Goal: Task Accomplishment & Management: Manage account settings

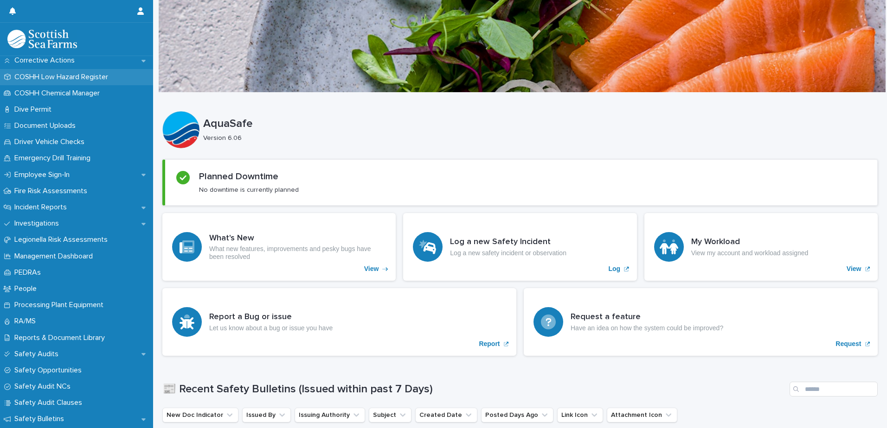
scroll to position [139, 0]
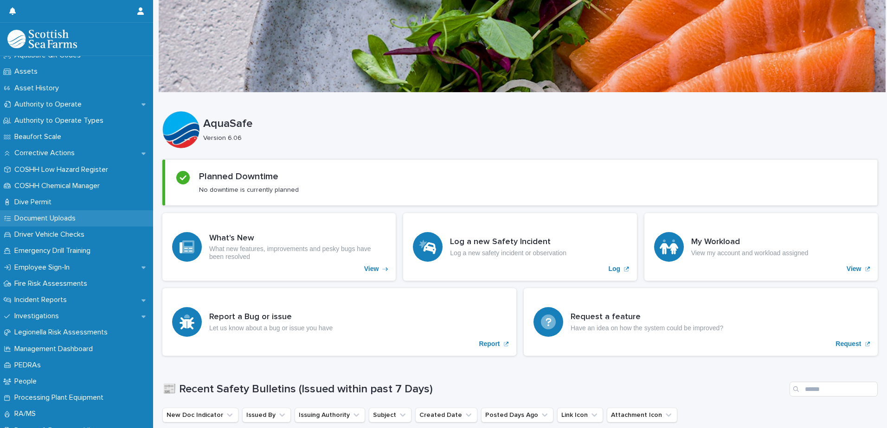
click at [56, 217] on p "Document Uploads" at bounding box center [47, 218] width 72 height 9
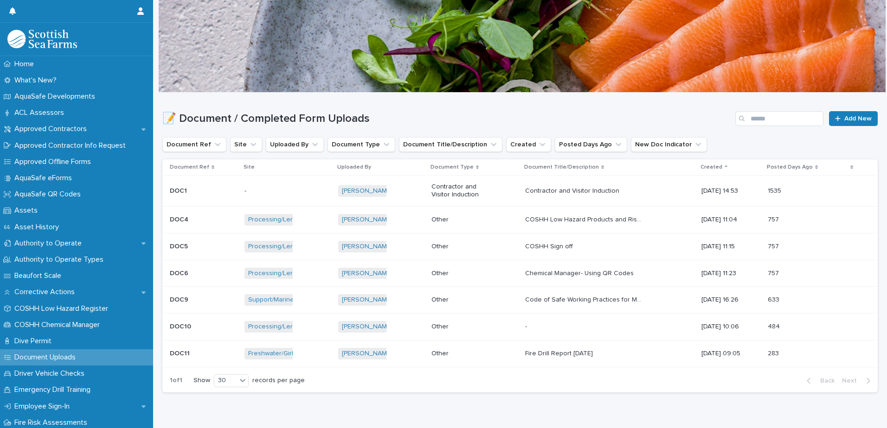
click at [483, 220] on div "Other" at bounding box center [474, 219] width 86 height 15
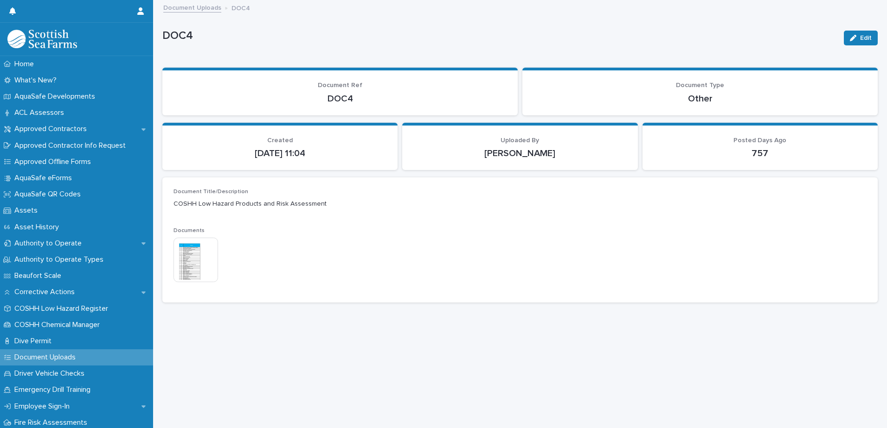
click at [197, 263] on img at bounding box center [195, 260] width 45 height 45
click at [303, 360] on div "Loading... Saving… Loading... Saving… DOC4 Edit DOC4 Edit Sorry, there was an e…" at bounding box center [520, 203] width 724 height 404
click at [193, 268] on img at bounding box center [195, 260] width 45 height 45
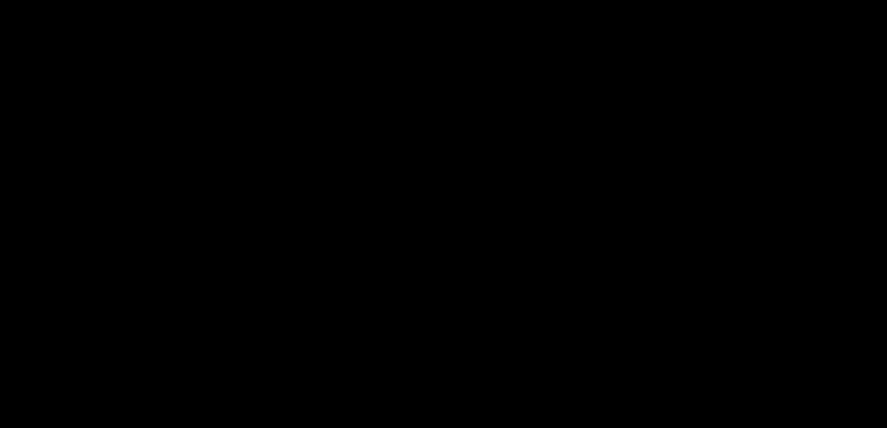
click at [193, 268] on div at bounding box center [443, 225] width 887 height 407
click at [460, 234] on span "Download File" at bounding box center [447, 233] width 43 height 6
click at [874, 8] on button "Close gallery" at bounding box center [874, 11] width 23 height 22
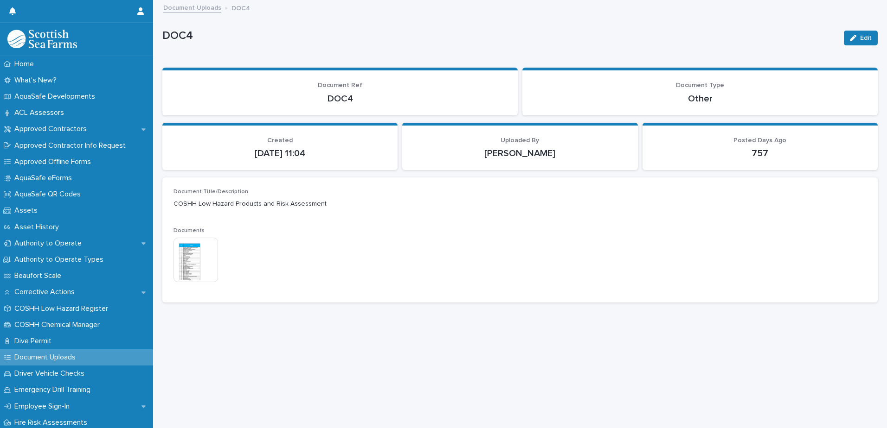
click at [41, 359] on p "Document Uploads" at bounding box center [47, 357] width 72 height 9
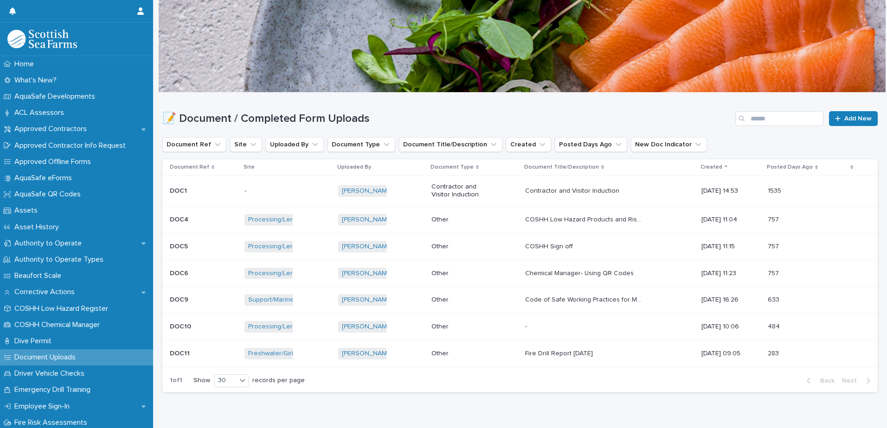
click at [497, 221] on div "Other" at bounding box center [474, 219] width 86 height 15
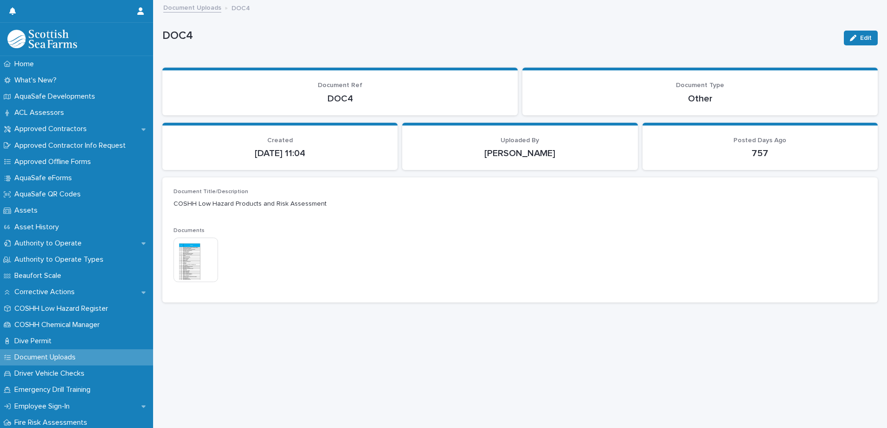
click at [190, 262] on img at bounding box center [195, 260] width 45 height 45
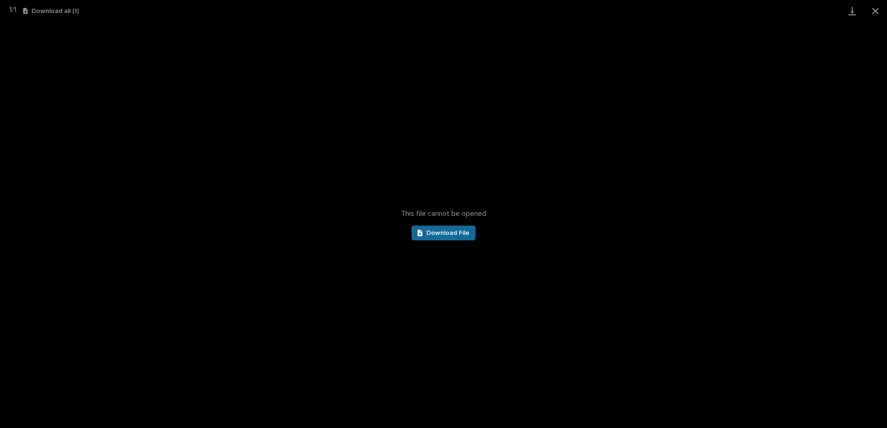
click at [446, 234] on span "Download File" at bounding box center [447, 233] width 43 height 6
click at [872, 11] on button "Close gallery" at bounding box center [874, 11] width 23 height 22
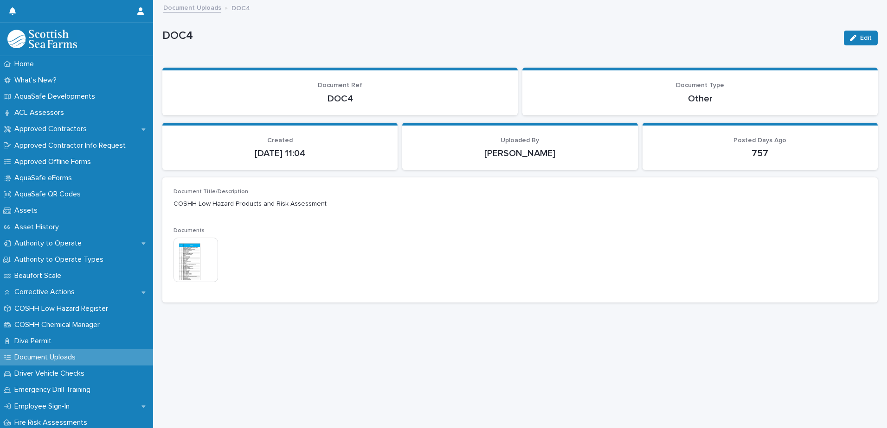
click at [62, 357] on p "Document Uploads" at bounding box center [47, 357] width 72 height 9
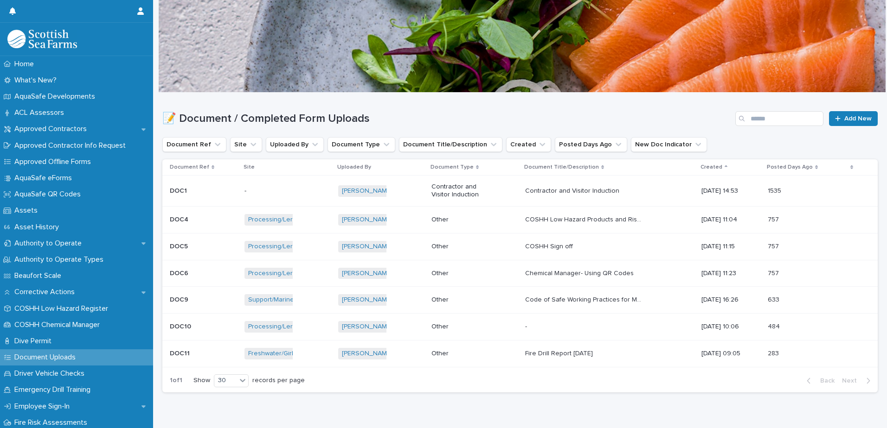
click at [546, 247] on p "COSHH Sign off" at bounding box center [550, 246] width 50 height 10
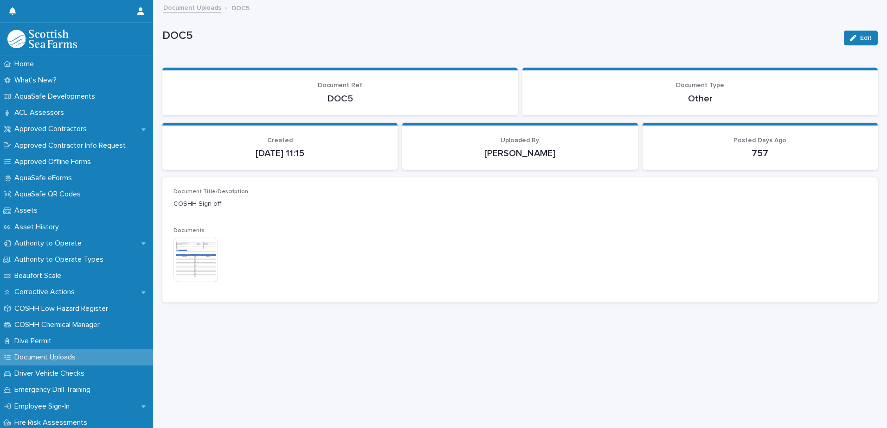
click at [185, 264] on img at bounding box center [195, 260] width 45 height 45
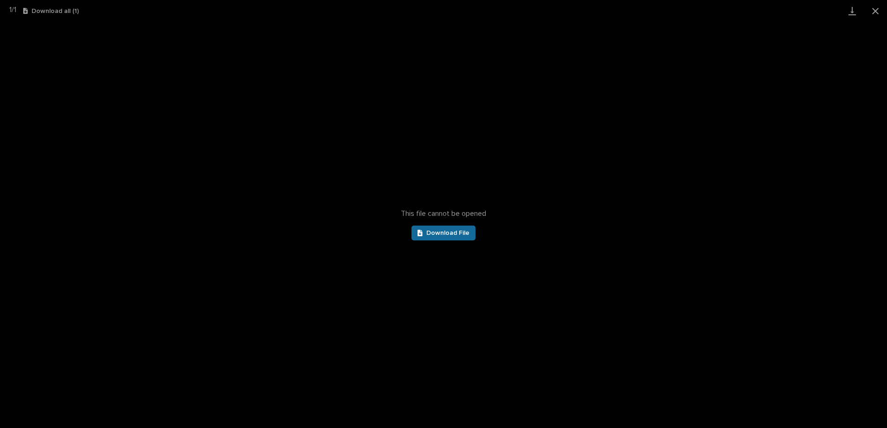
click at [437, 230] on span "Download File" at bounding box center [447, 233] width 43 height 6
click at [876, 11] on button "Close gallery" at bounding box center [874, 11] width 23 height 22
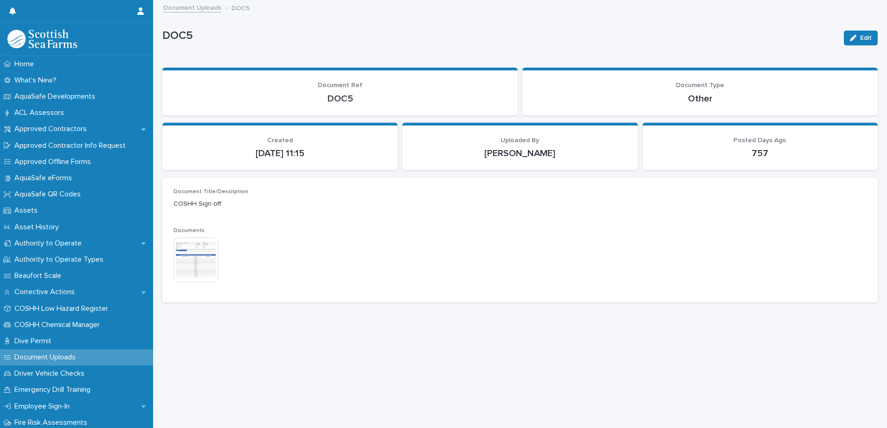
click at [51, 357] on p "Document Uploads" at bounding box center [47, 357] width 72 height 9
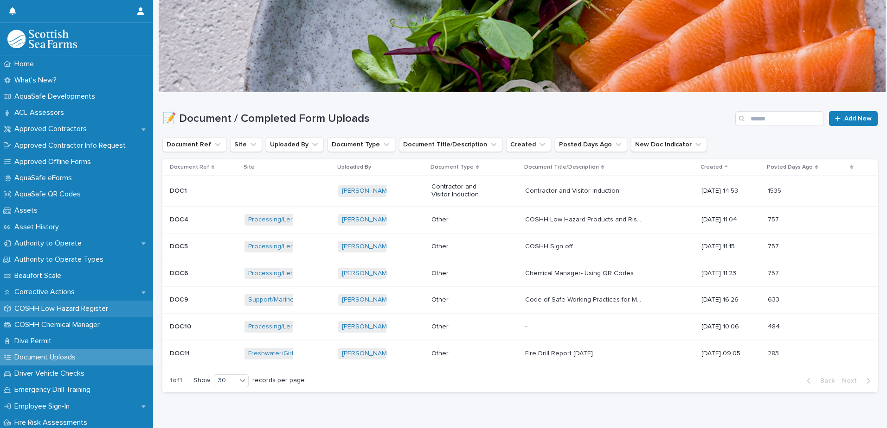
click at [66, 309] on p "COSHH Low Hazard Register" at bounding box center [63, 309] width 105 height 9
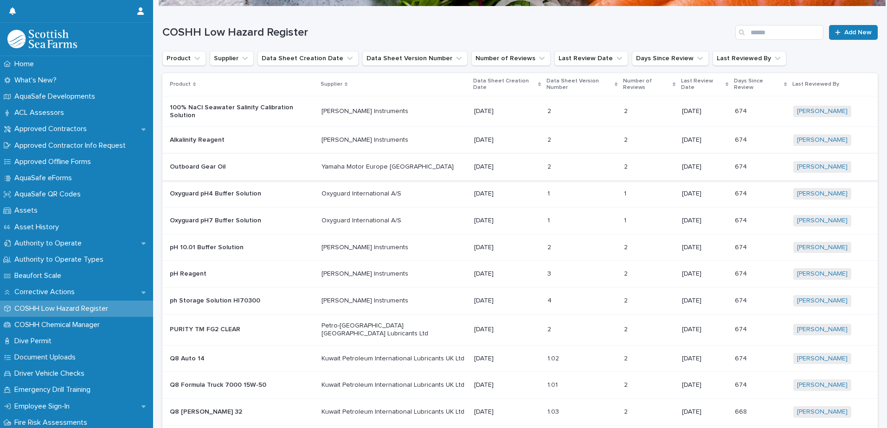
scroll to position [86, 0]
click at [230, 164] on p "Outboard Gear Oil" at bounding box center [242, 168] width 144 height 8
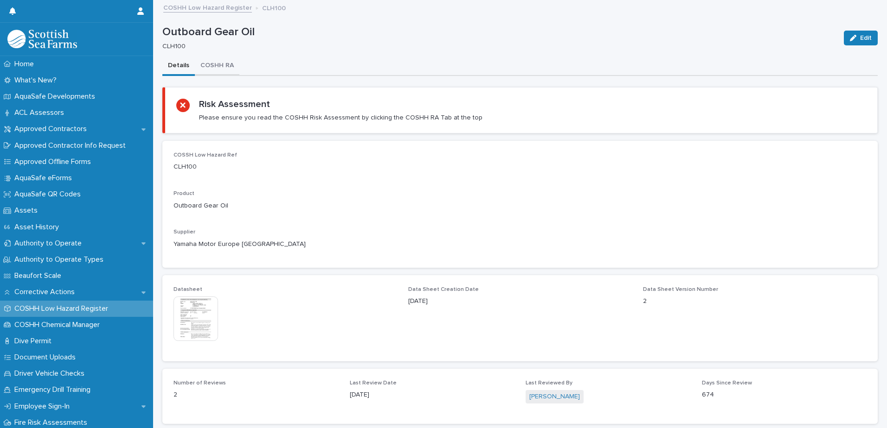
click at [212, 65] on button "COSHH RA" at bounding box center [217, 66] width 45 height 19
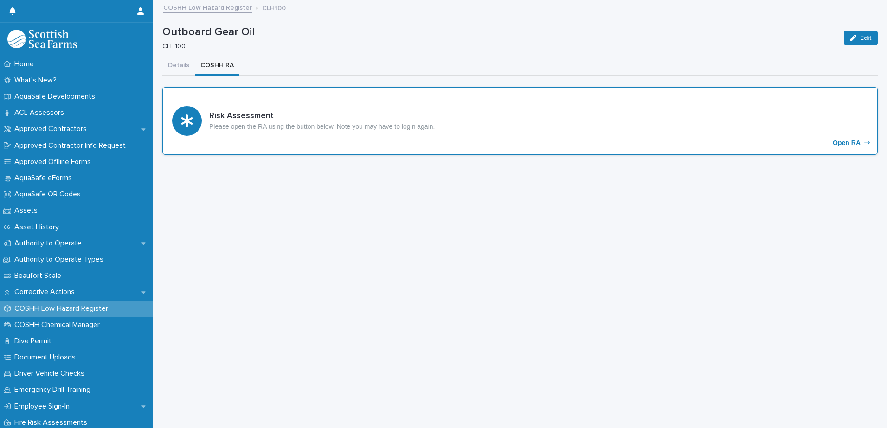
click at [837, 143] on p "Open RA" at bounding box center [846, 143] width 28 height 8
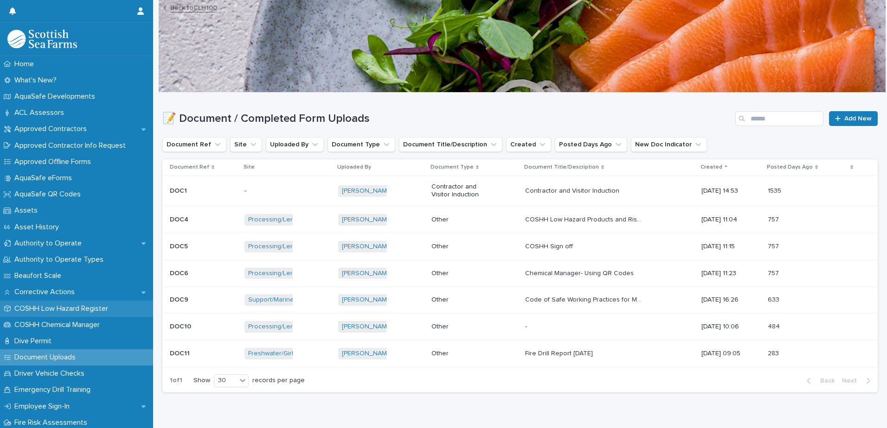
click at [67, 309] on p "COSHH Low Hazard Register" at bounding box center [63, 309] width 105 height 9
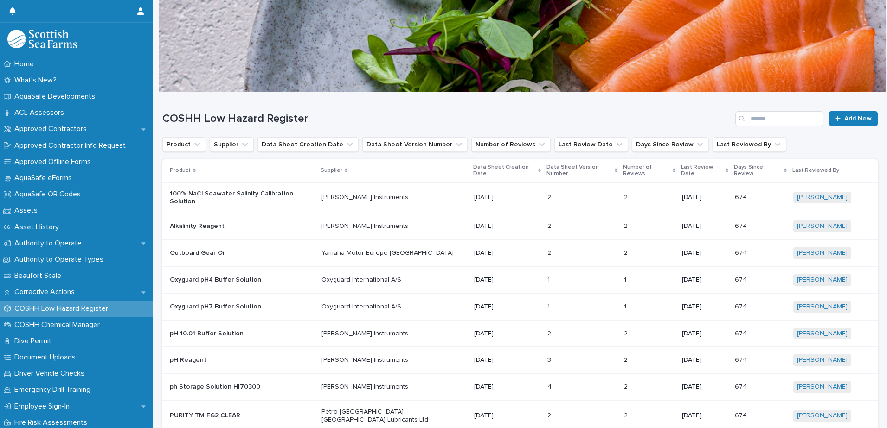
click at [433, 196] on p "[PERSON_NAME] Instruments" at bounding box center [393, 198] width 145 height 8
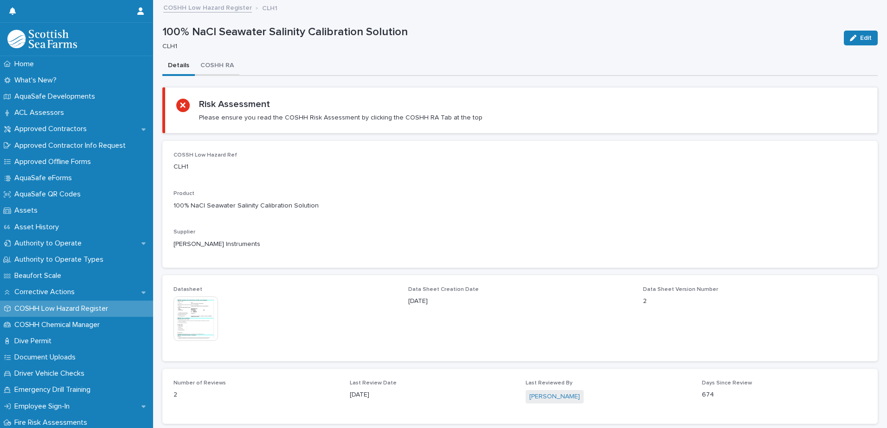
click at [215, 64] on button "COSHH RA" at bounding box center [217, 66] width 45 height 19
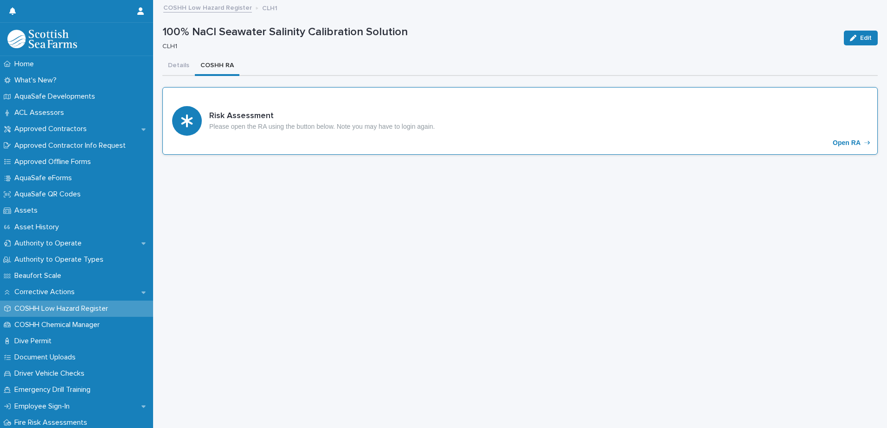
click at [843, 144] on p "Open RA" at bounding box center [846, 143] width 28 height 8
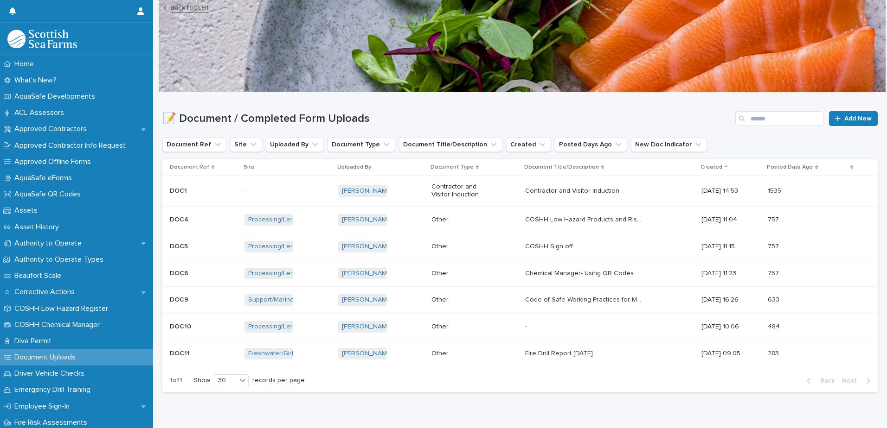
click at [179, 6] on link "Back to CLH1" at bounding box center [189, 7] width 38 height 11
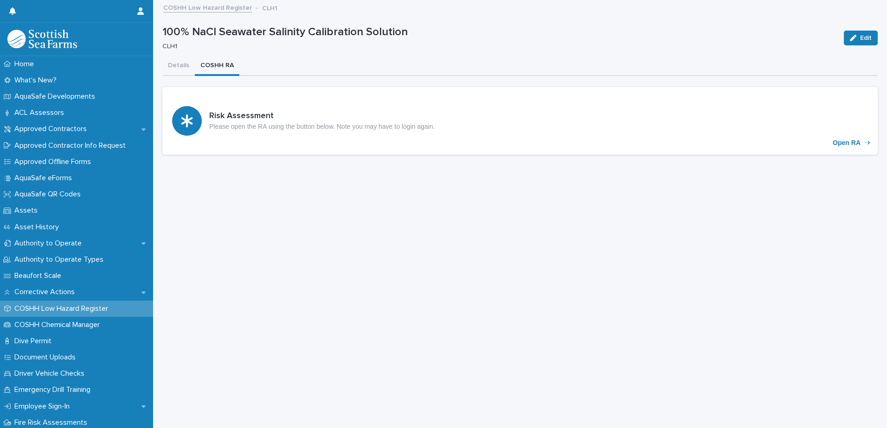
click at [60, 306] on p "COSHH Low Hazard Register" at bounding box center [63, 309] width 105 height 9
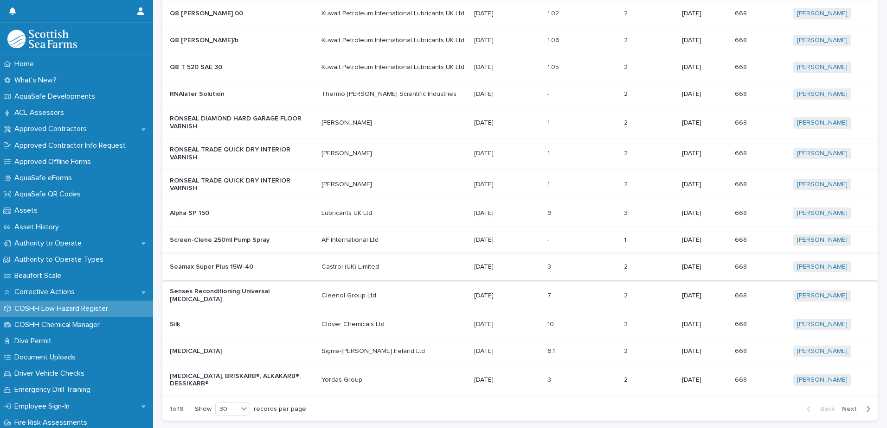
scroll to position [689, 0]
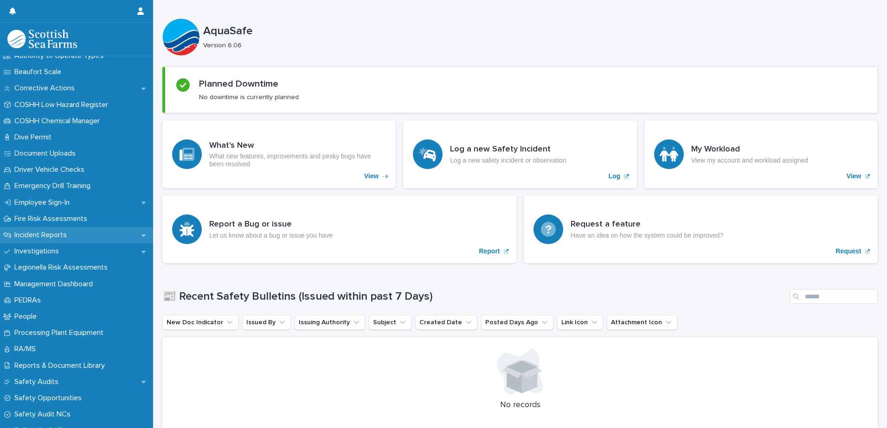
scroll to position [232, 0]
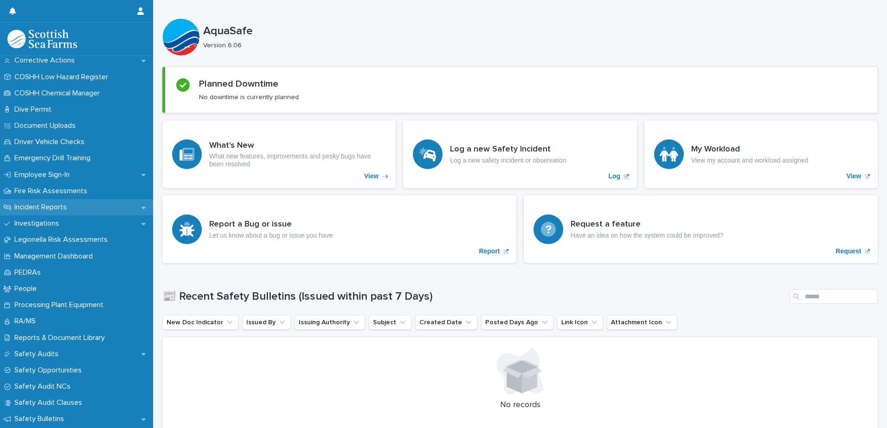
click at [48, 208] on p "Incident Reports" at bounding box center [43, 207] width 64 height 9
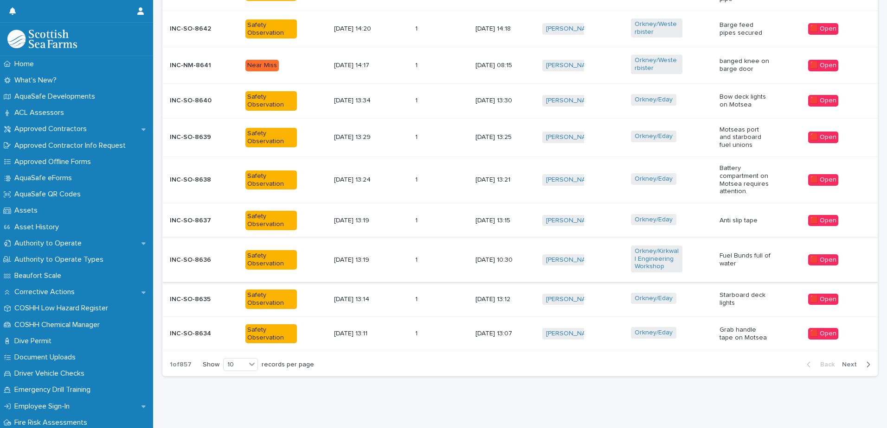
scroll to position [416, 0]
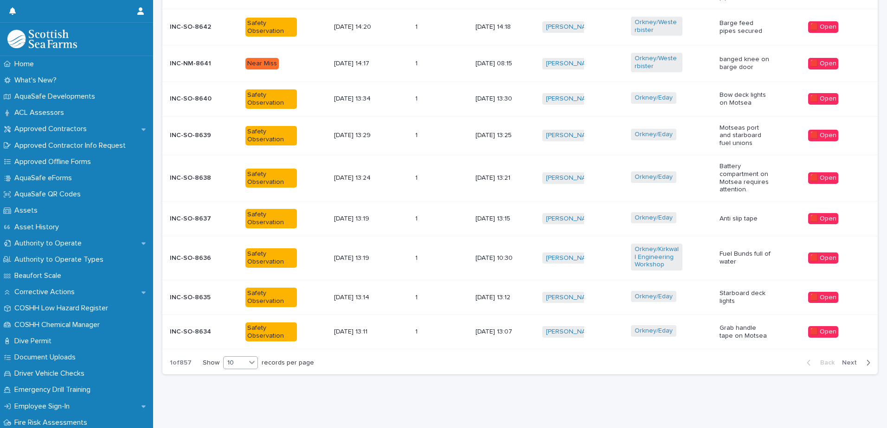
click at [251, 358] on icon at bounding box center [251, 362] width 9 height 9
click at [241, 389] on div "30" at bounding box center [240, 390] width 34 height 11
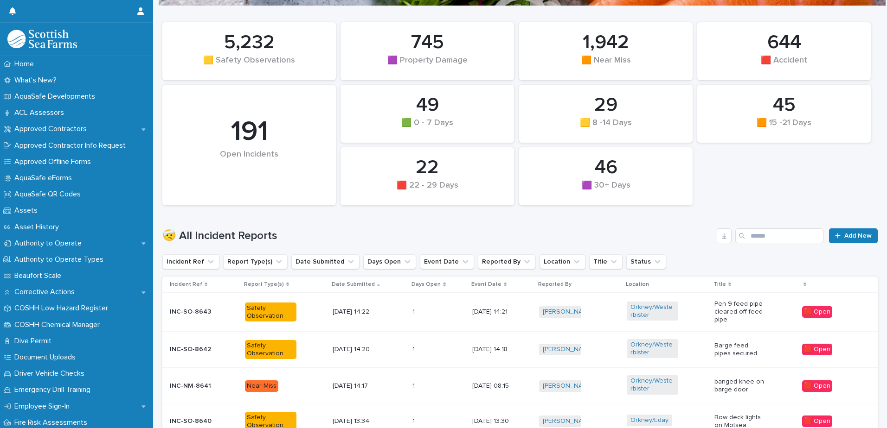
scroll to position [82, 0]
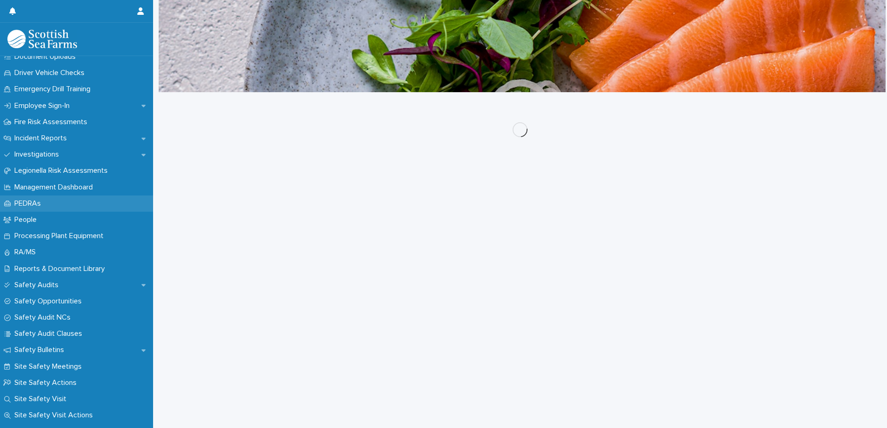
scroll to position [325, 0]
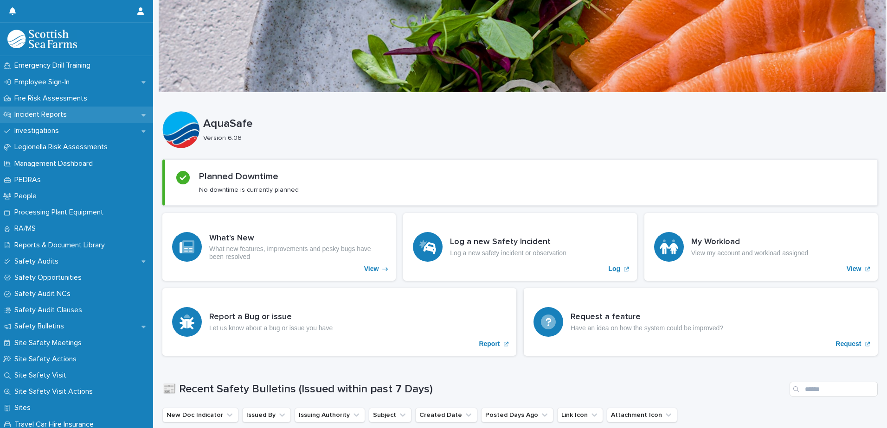
click at [45, 114] on p "Incident Reports" at bounding box center [43, 114] width 64 height 9
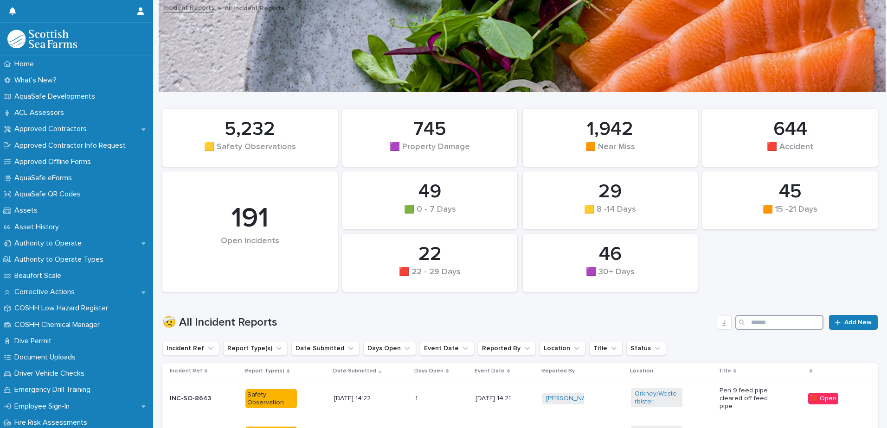
click at [766, 325] on input "Search" at bounding box center [779, 322] width 88 height 15
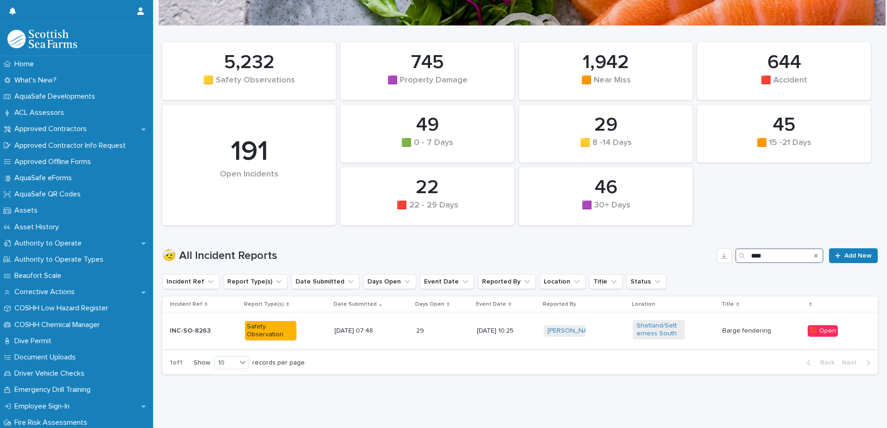
scroll to position [74, 0]
type input "****"
click at [434, 327] on p at bounding box center [429, 331] width 26 height 8
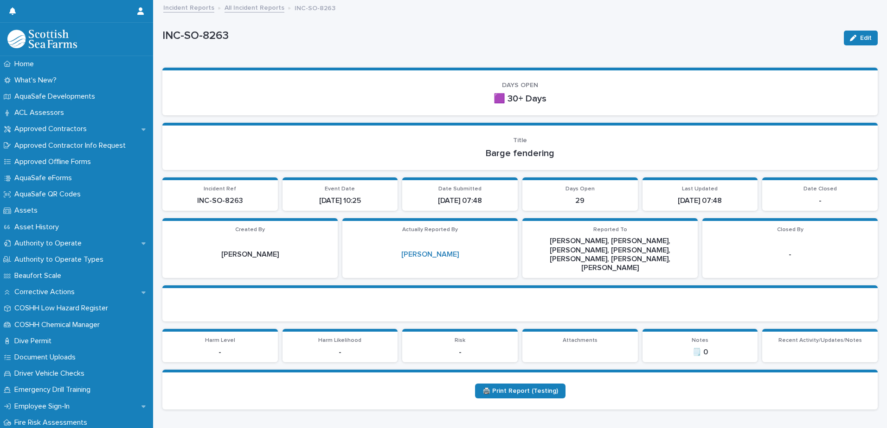
drag, startPoint x: 854, startPoint y: 37, endPoint x: 769, endPoint y: 106, distance: 108.8
click at [860, 37] on span "Edit" at bounding box center [866, 38] width 12 height 6
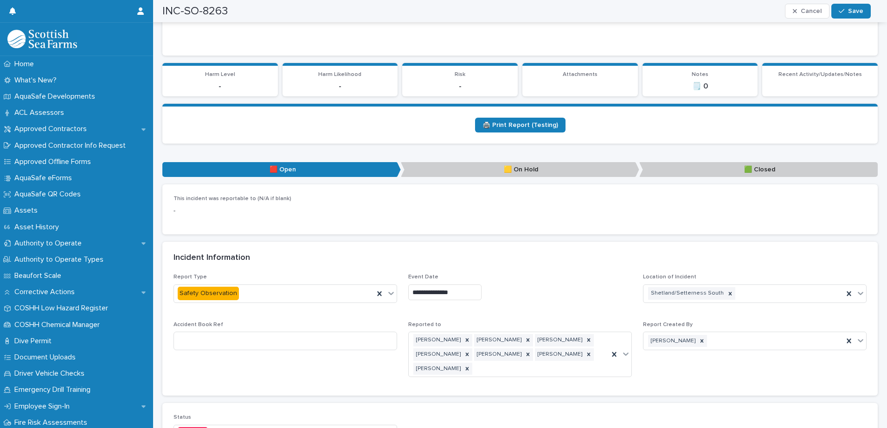
scroll to position [325, 0]
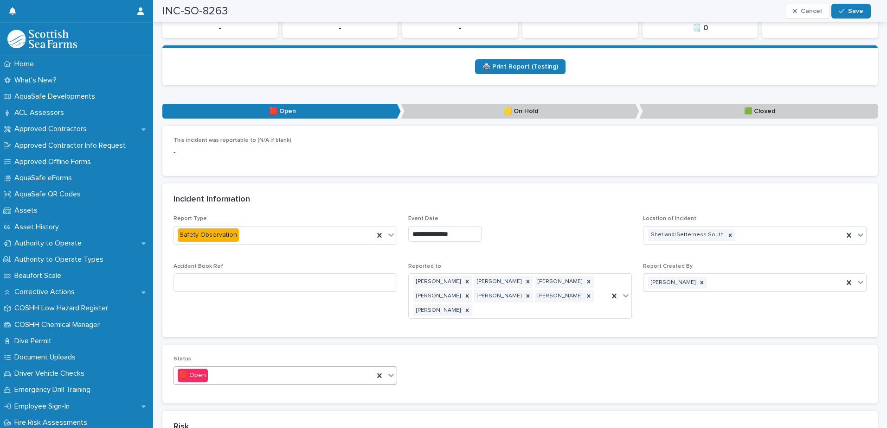
click at [296, 374] on div "🟥 Open" at bounding box center [274, 375] width 200 height 15
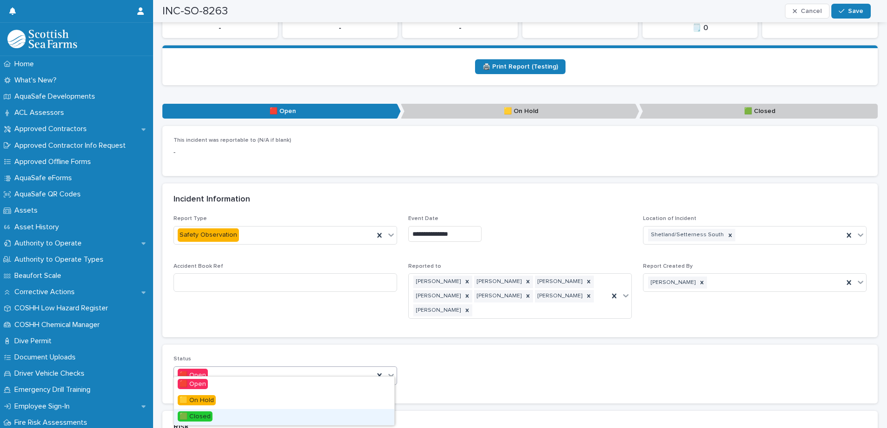
click at [207, 416] on span "🟩 Closed" at bounding box center [195, 417] width 35 height 10
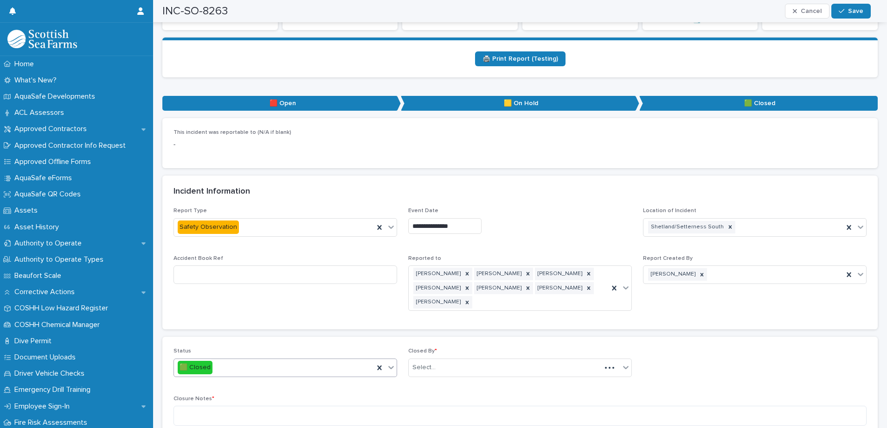
scroll to position [371, 0]
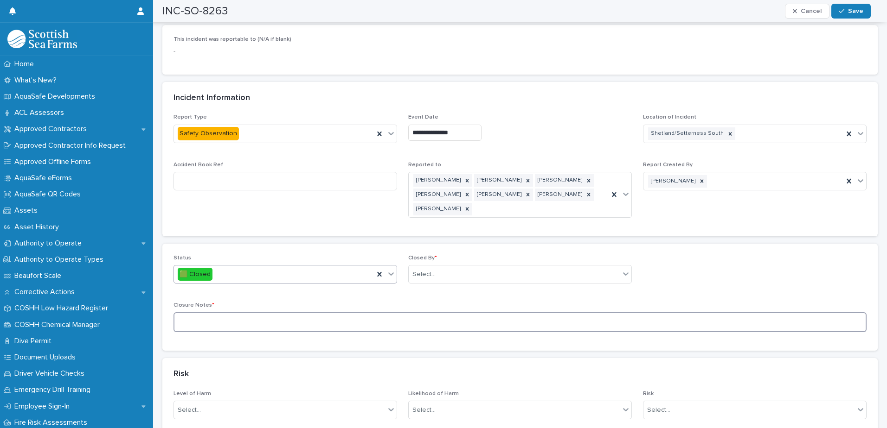
click at [243, 313] on textarea at bounding box center [519, 323] width 693 height 20
type textarea "**********"
click at [474, 267] on div "Select..." at bounding box center [514, 274] width 211 height 15
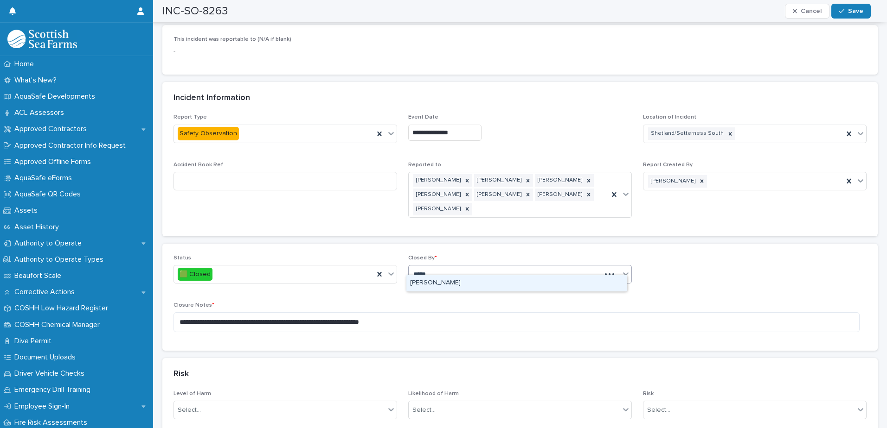
type input "******"
click at [448, 283] on div "Marshall Thomason" at bounding box center [516, 283] width 220 height 16
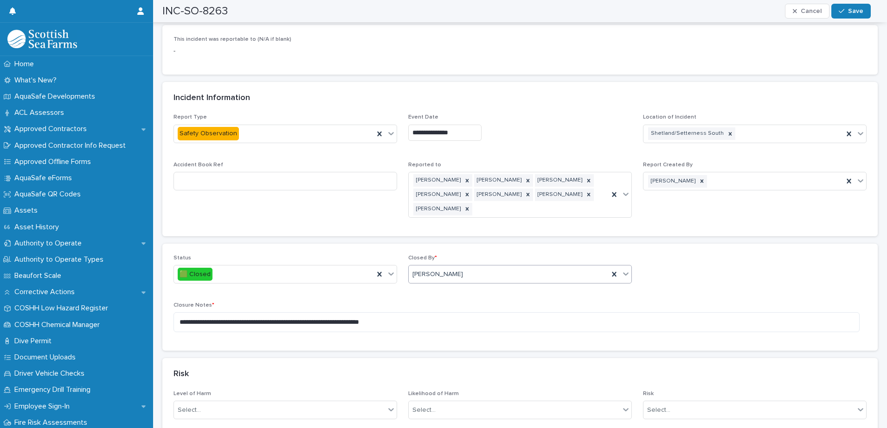
click at [702, 271] on div "**********" at bounding box center [519, 297] width 693 height 85
click at [853, 13] on span "Save" at bounding box center [855, 11] width 15 height 6
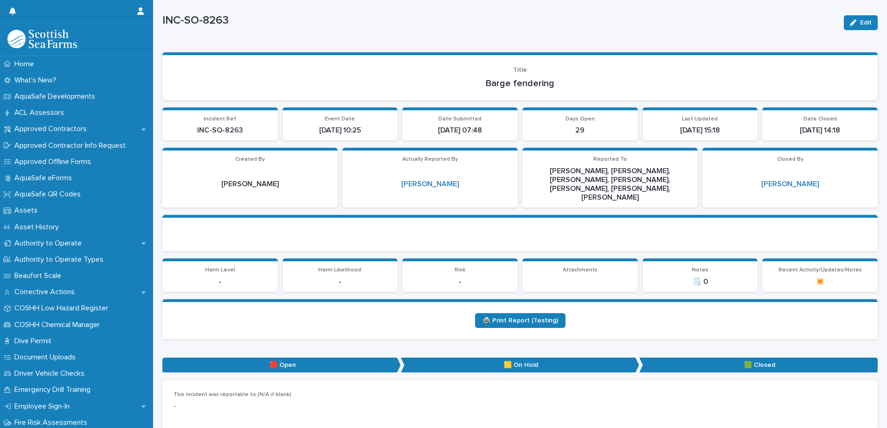
scroll to position [0, 0]
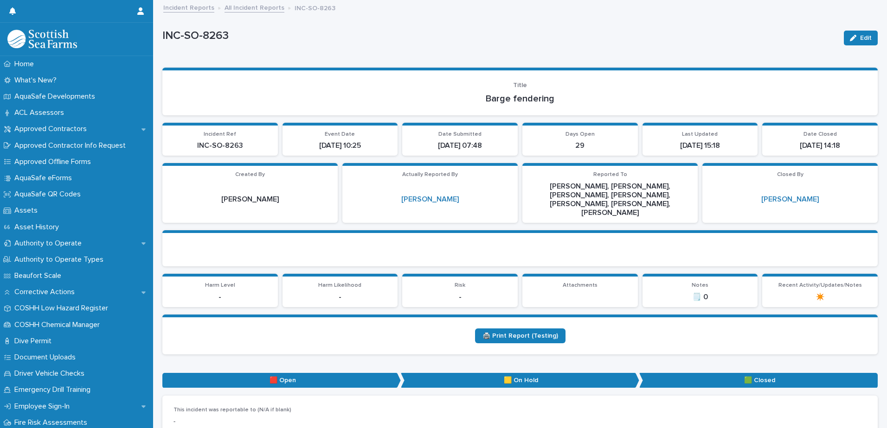
click at [199, 5] on link "Incident Reports" at bounding box center [188, 7] width 51 height 11
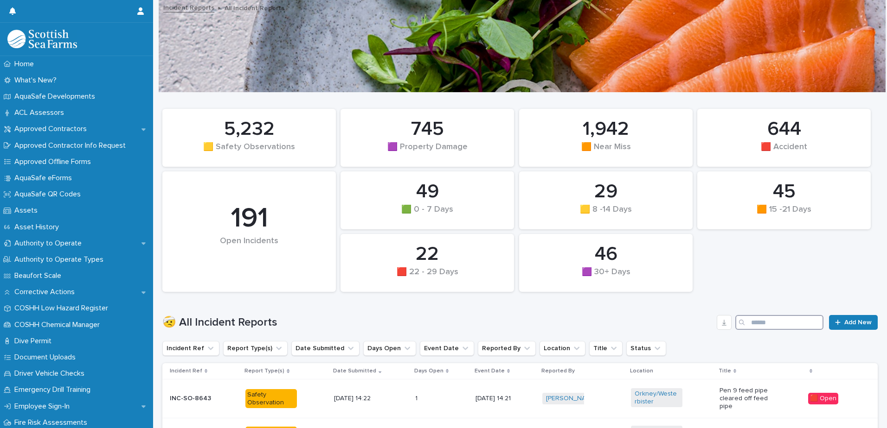
click at [776, 321] on input "Search" at bounding box center [779, 322] width 88 height 15
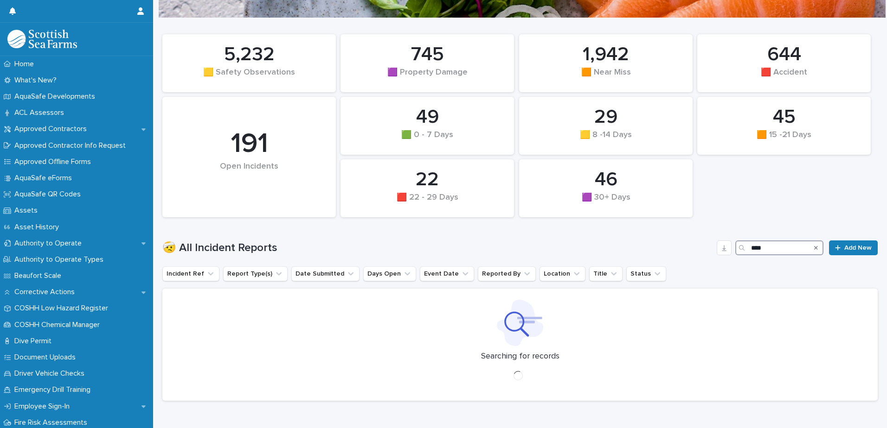
scroll to position [82, 0]
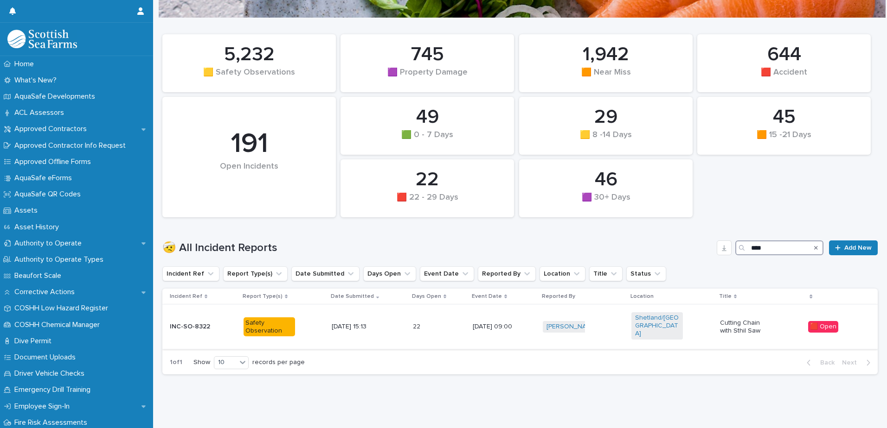
type input "****"
click at [444, 322] on div "22 22" at bounding box center [439, 326] width 52 height 15
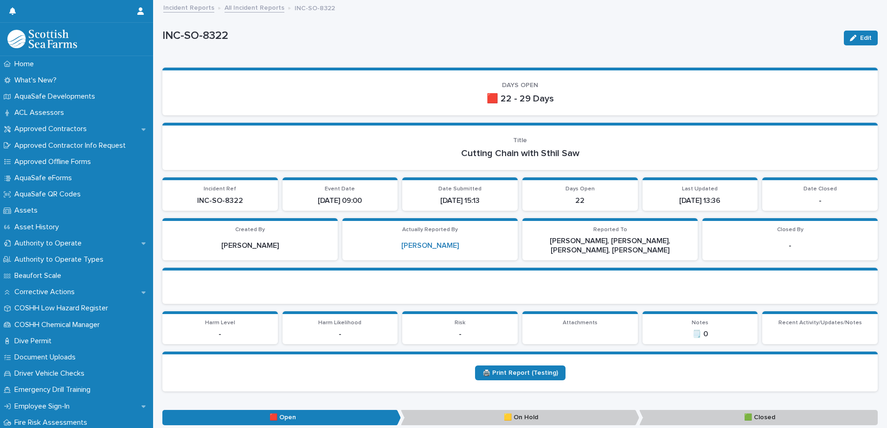
click at [196, 8] on link "Incident Reports" at bounding box center [188, 7] width 51 height 11
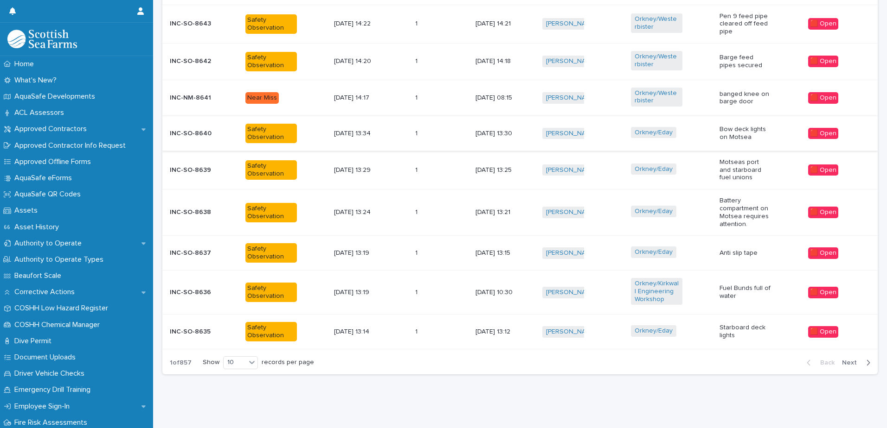
scroll to position [428, 0]
click at [254, 358] on icon at bounding box center [251, 362] width 9 height 9
click at [235, 390] on div "30" at bounding box center [240, 390] width 34 height 11
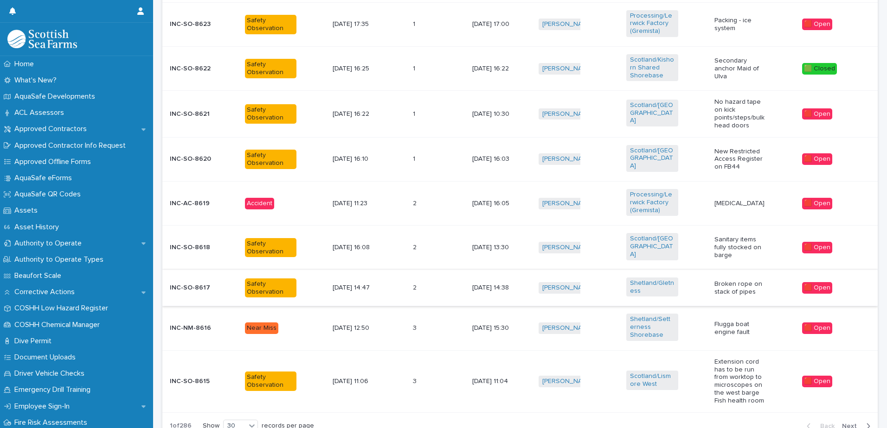
scroll to position [1233, 0]
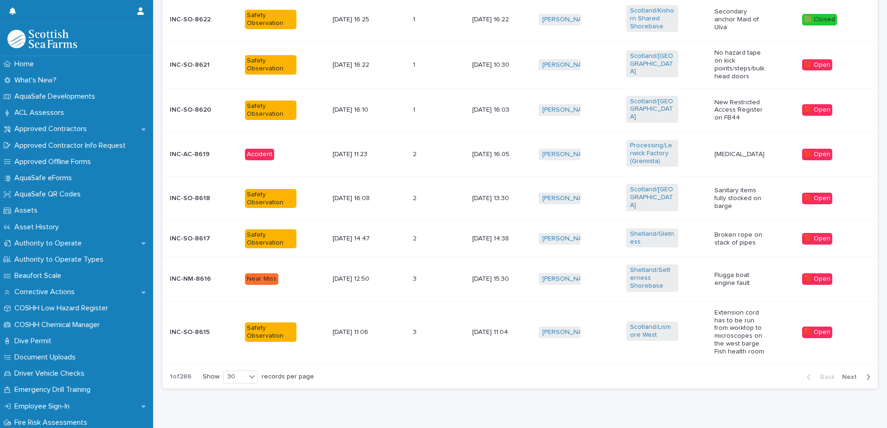
click at [843, 374] on span "Next" at bounding box center [852, 377] width 20 height 6
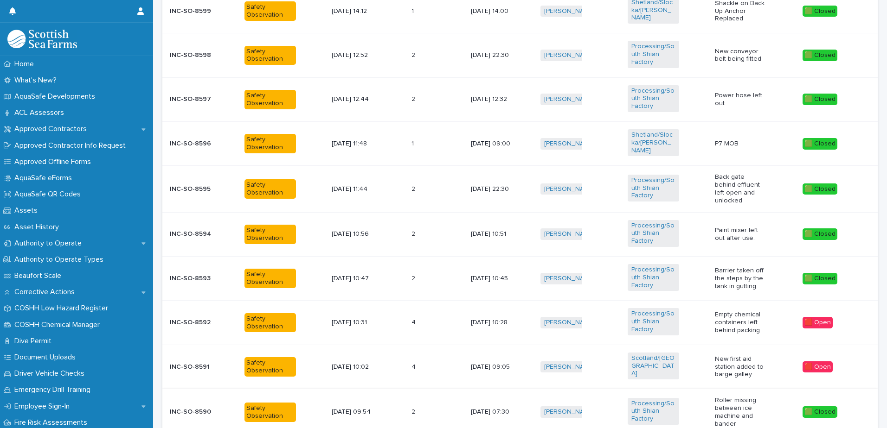
scroll to position [1289, 0]
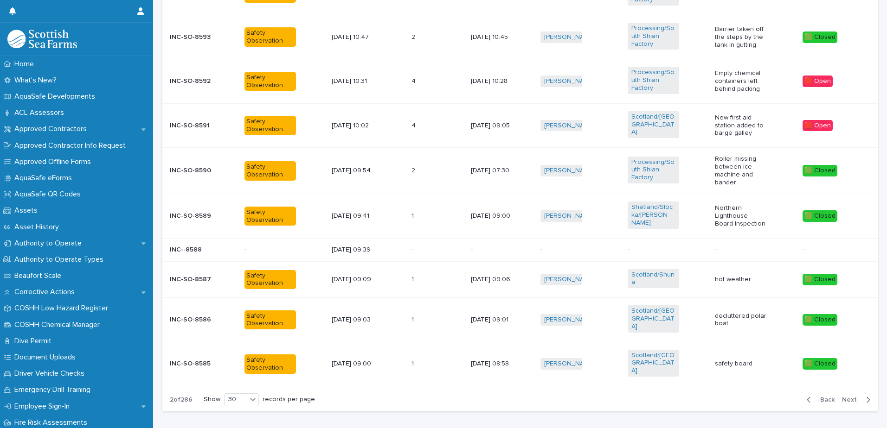
click at [842, 397] on span "Next" at bounding box center [852, 400] width 20 height 6
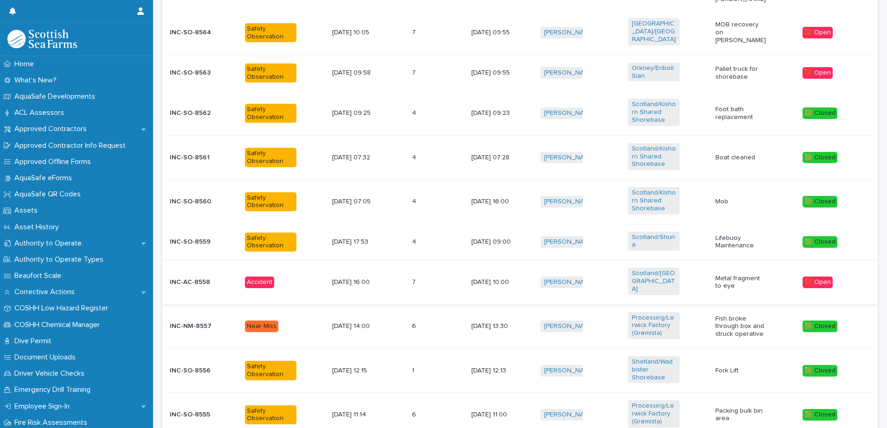
scroll to position [1308, 0]
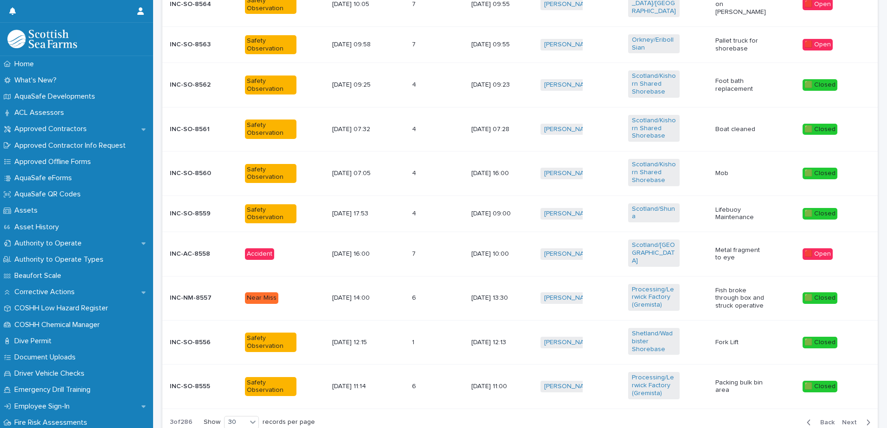
click at [817, 420] on span "Back" at bounding box center [824, 423] width 20 height 6
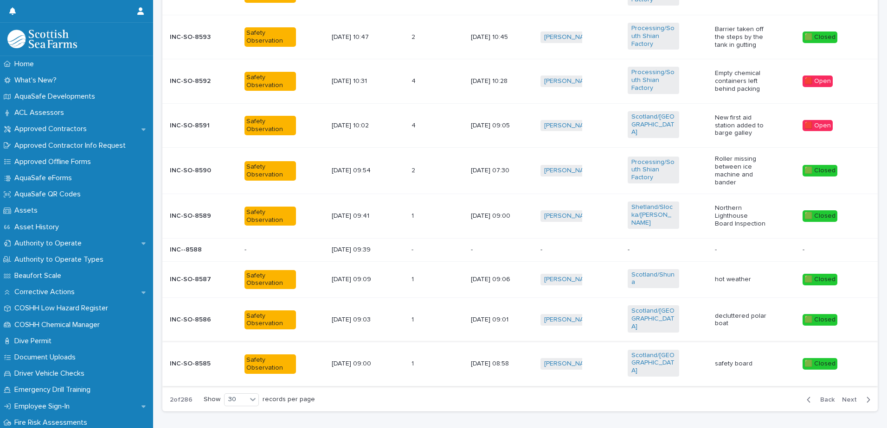
scroll to position [1243, 0]
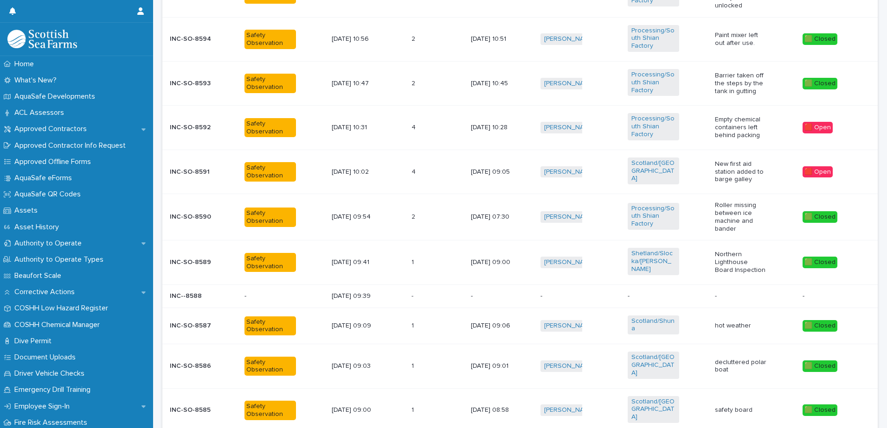
click at [421, 293] on p at bounding box center [424, 297] width 26 height 8
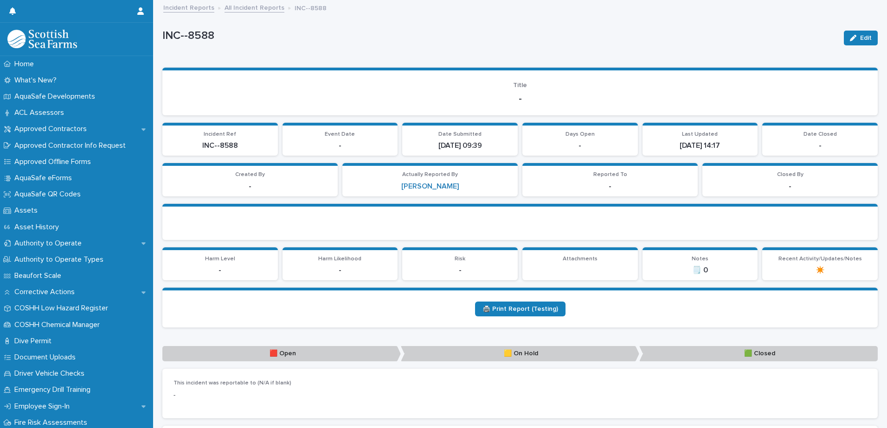
click at [176, 9] on link "Incident Reports" at bounding box center [188, 7] width 51 height 11
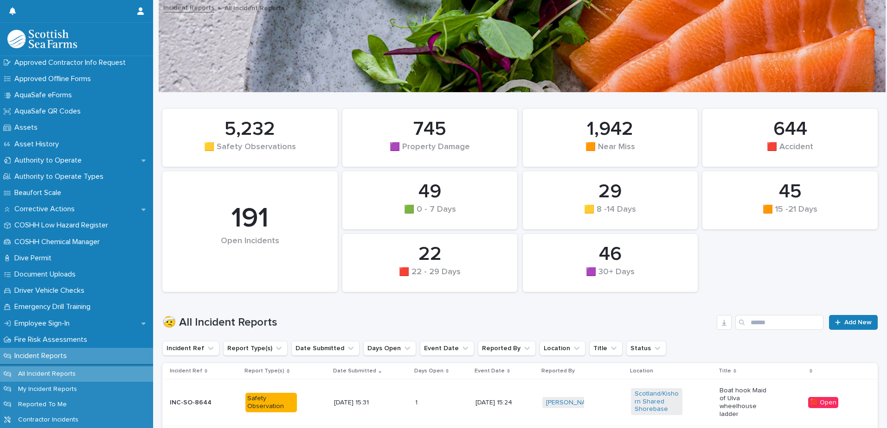
scroll to position [232, 0]
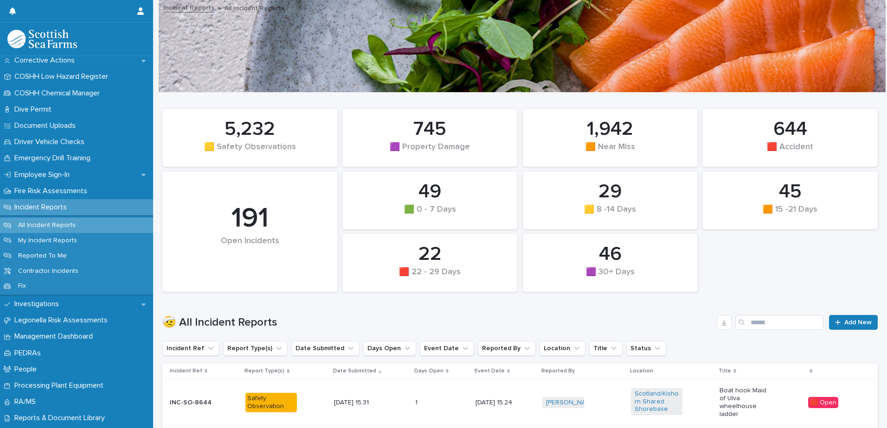
click at [48, 208] on p "Incident Reports" at bounding box center [43, 207] width 64 height 9
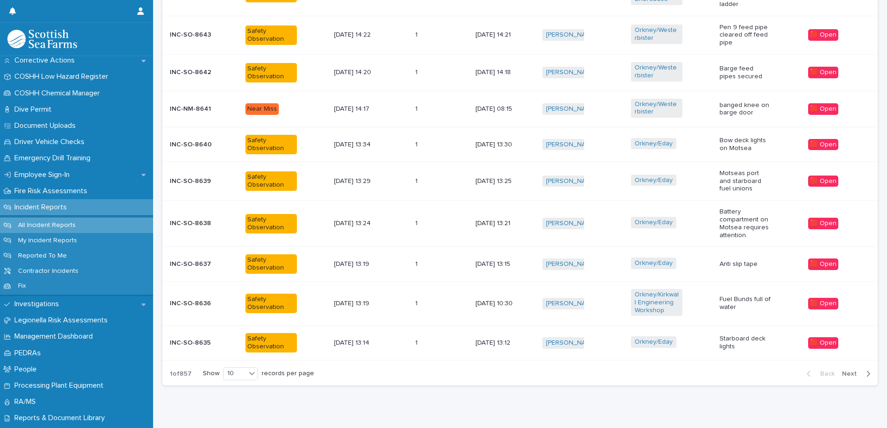
scroll to position [428, 0]
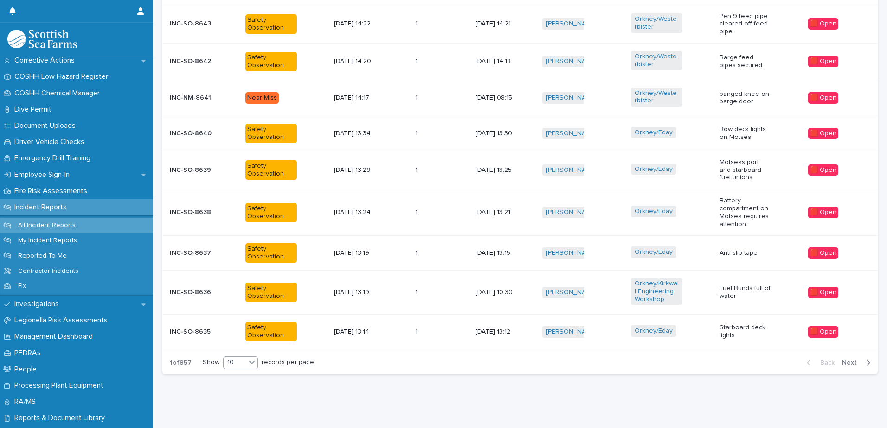
click at [255, 358] on icon at bounding box center [251, 362] width 9 height 9
click at [238, 387] on div "30" at bounding box center [240, 390] width 34 height 11
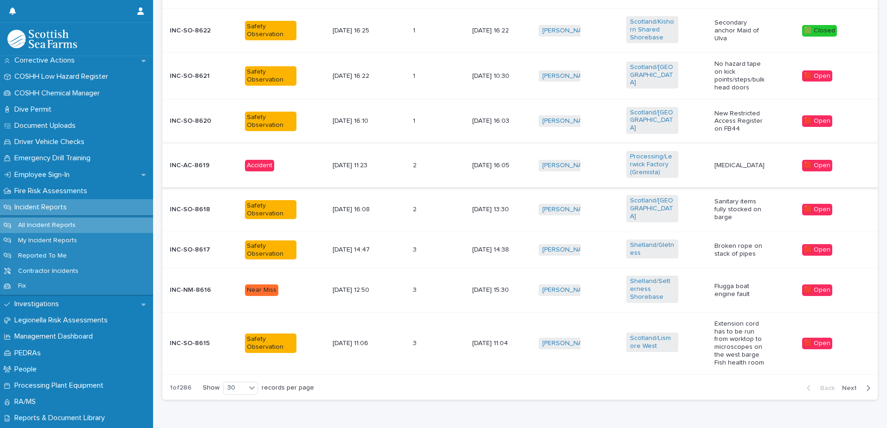
scroll to position [1233, 0]
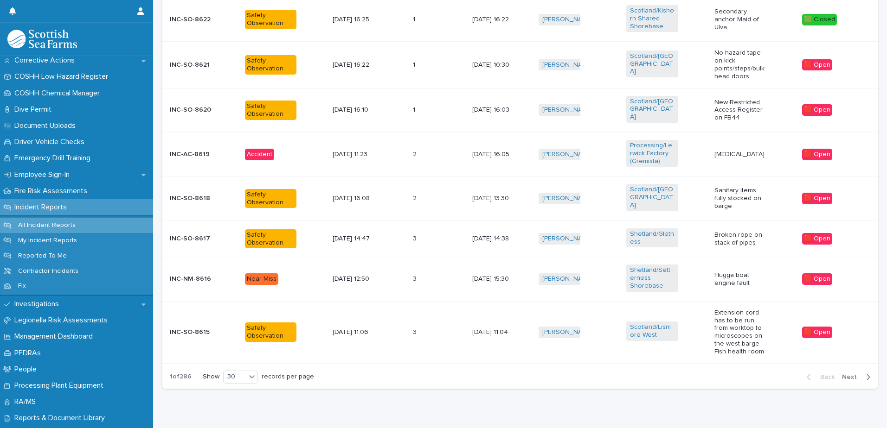
click at [843, 374] on span "Next" at bounding box center [852, 377] width 20 height 6
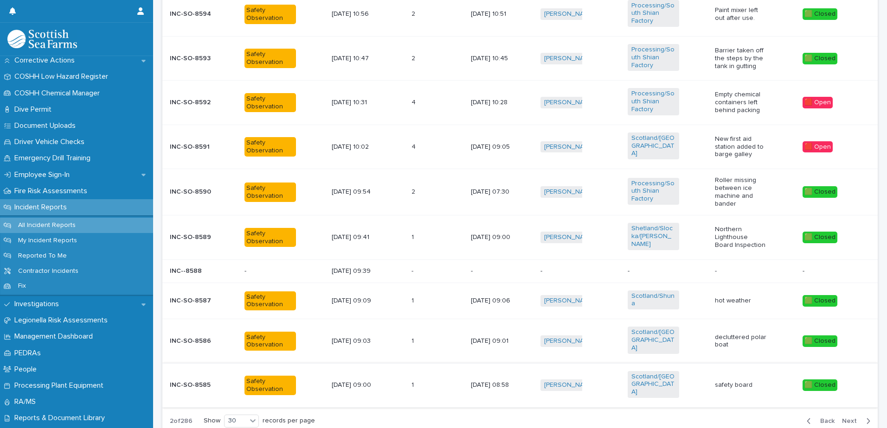
scroll to position [1279, 0]
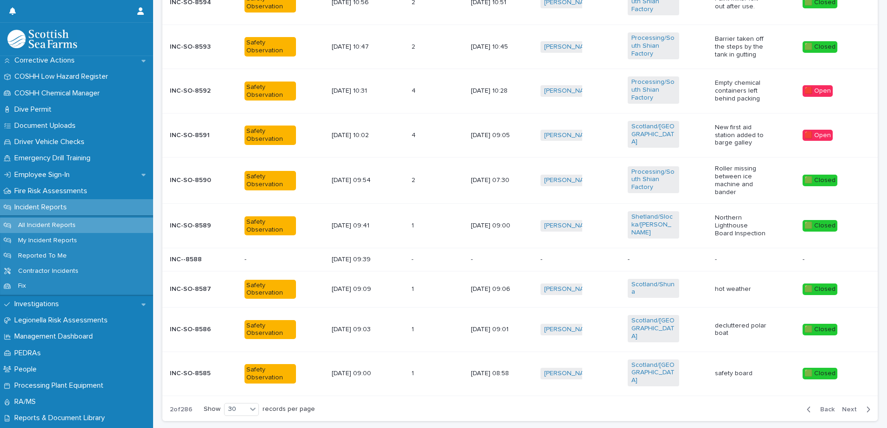
click at [435, 252] on div "- -" at bounding box center [437, 259] width 52 height 15
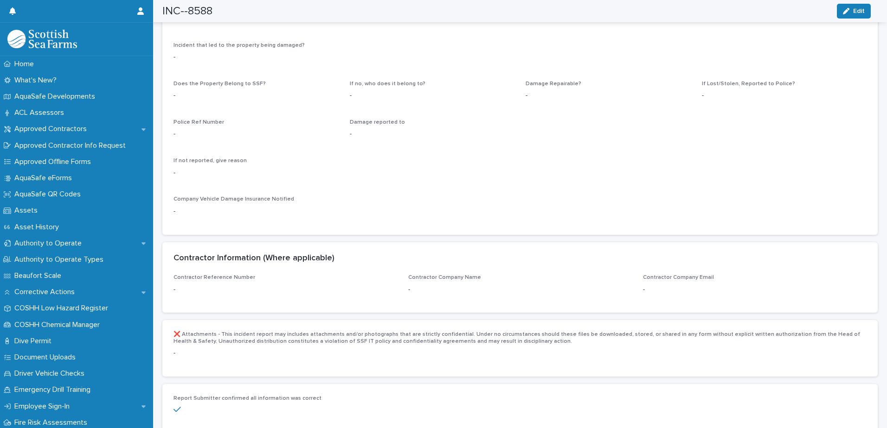
scroll to position [1577, 0]
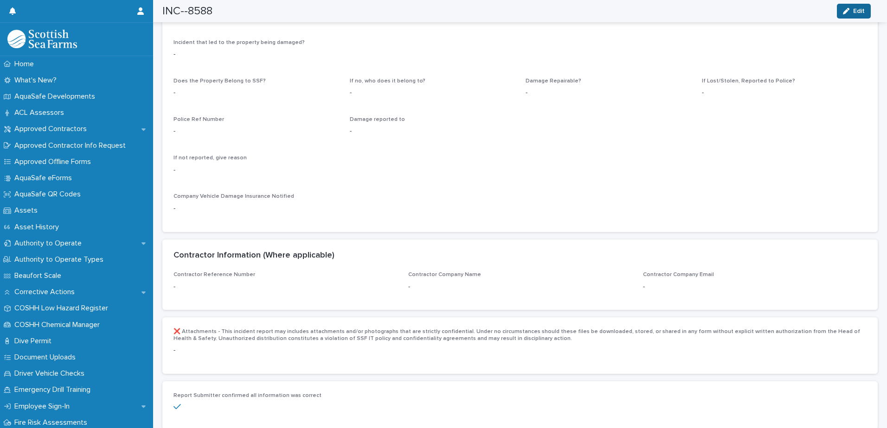
click at [856, 13] on span "Edit" at bounding box center [859, 11] width 12 height 6
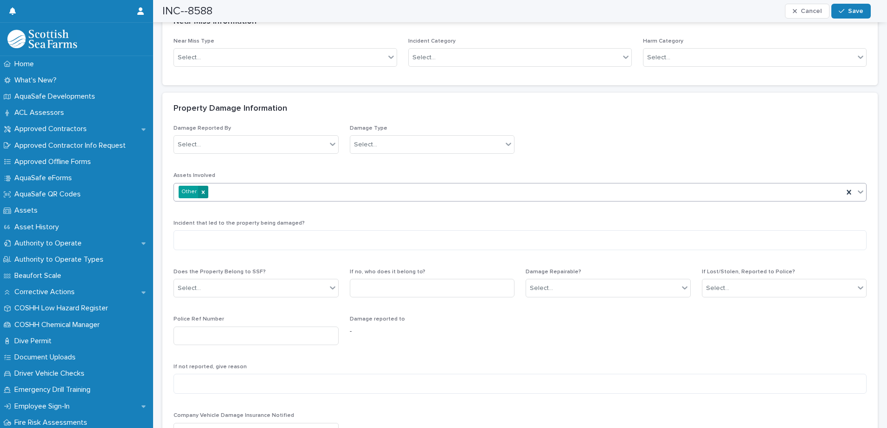
click at [202, 191] on icon at bounding box center [203, 192] width 3 height 3
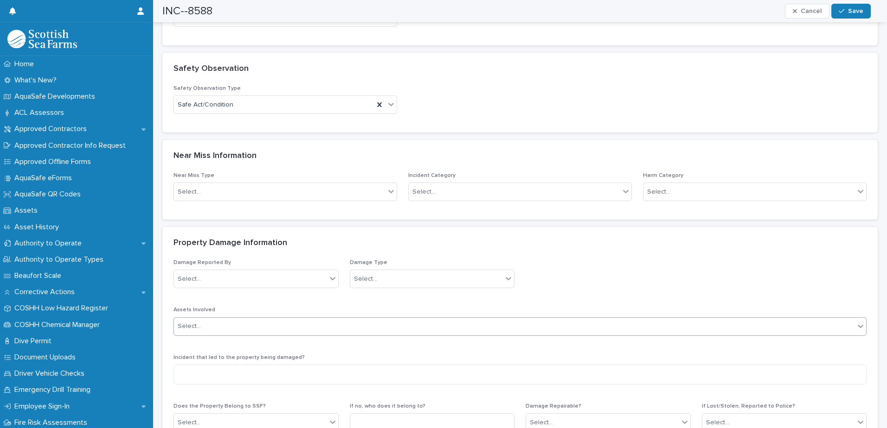
scroll to position [1437, 0]
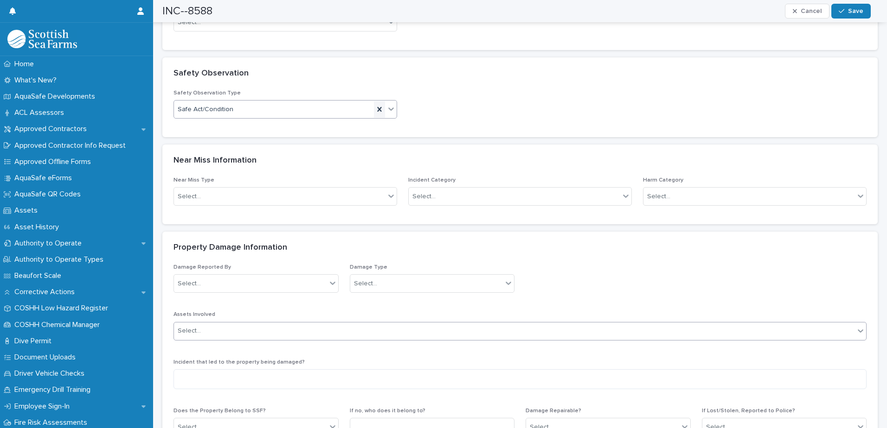
click at [375, 105] on icon at bounding box center [379, 109] width 9 height 9
click at [524, 105] on div "Safety Observation Type 0 results available. Select is focused ,type to refine …" at bounding box center [519, 108] width 693 height 36
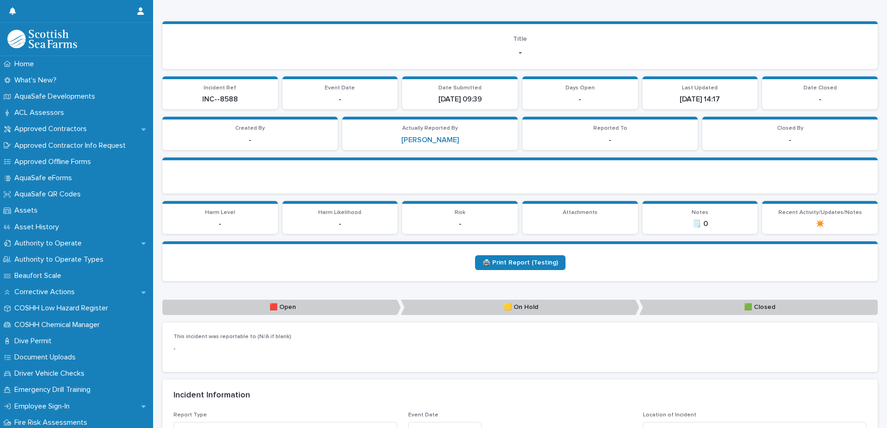
scroll to position [0, 0]
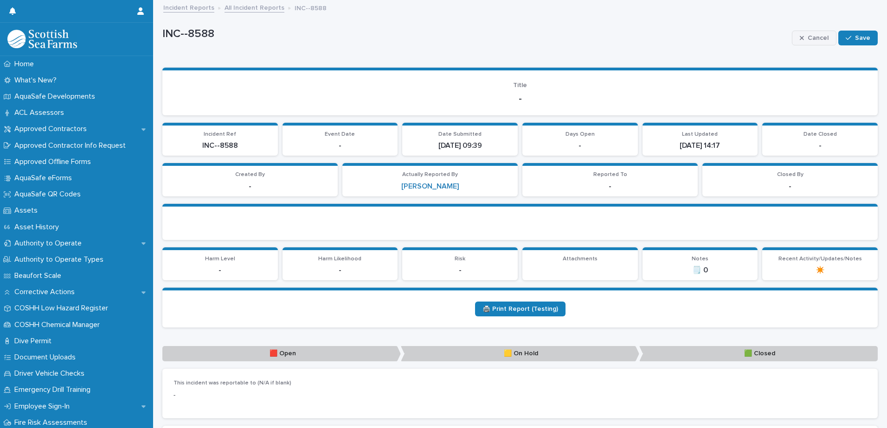
click at [819, 36] on span "Cancel" at bounding box center [817, 38] width 21 height 6
click at [221, 35] on p "INC--8588" at bounding box center [499, 35] width 674 height 13
drag, startPoint x: 219, startPoint y: 33, endPoint x: 161, endPoint y: 32, distance: 58.0
copy p "INC--8588"
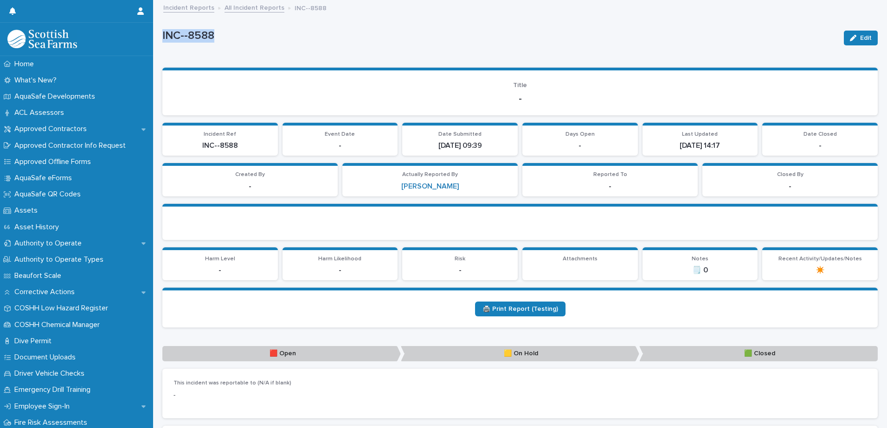
copy p "INC--8588"
click at [42, 63] on div "Home" at bounding box center [76, 64] width 153 height 16
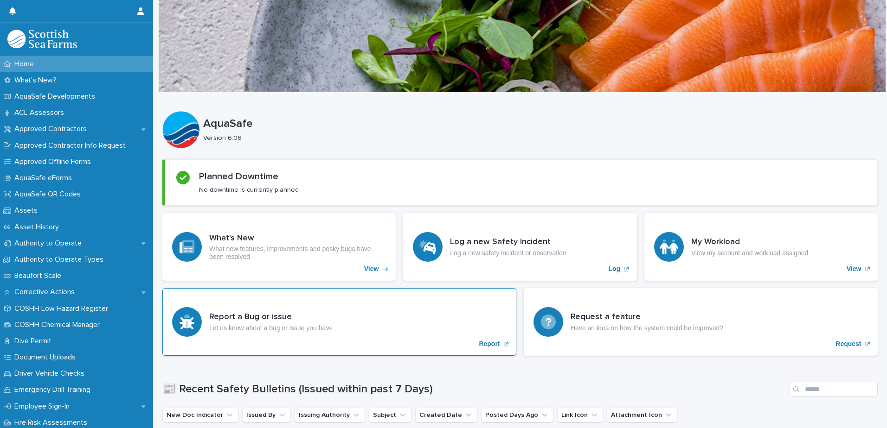
click at [489, 343] on p "Report" at bounding box center [489, 344] width 21 height 8
